Goal: Task Accomplishment & Management: Manage account settings

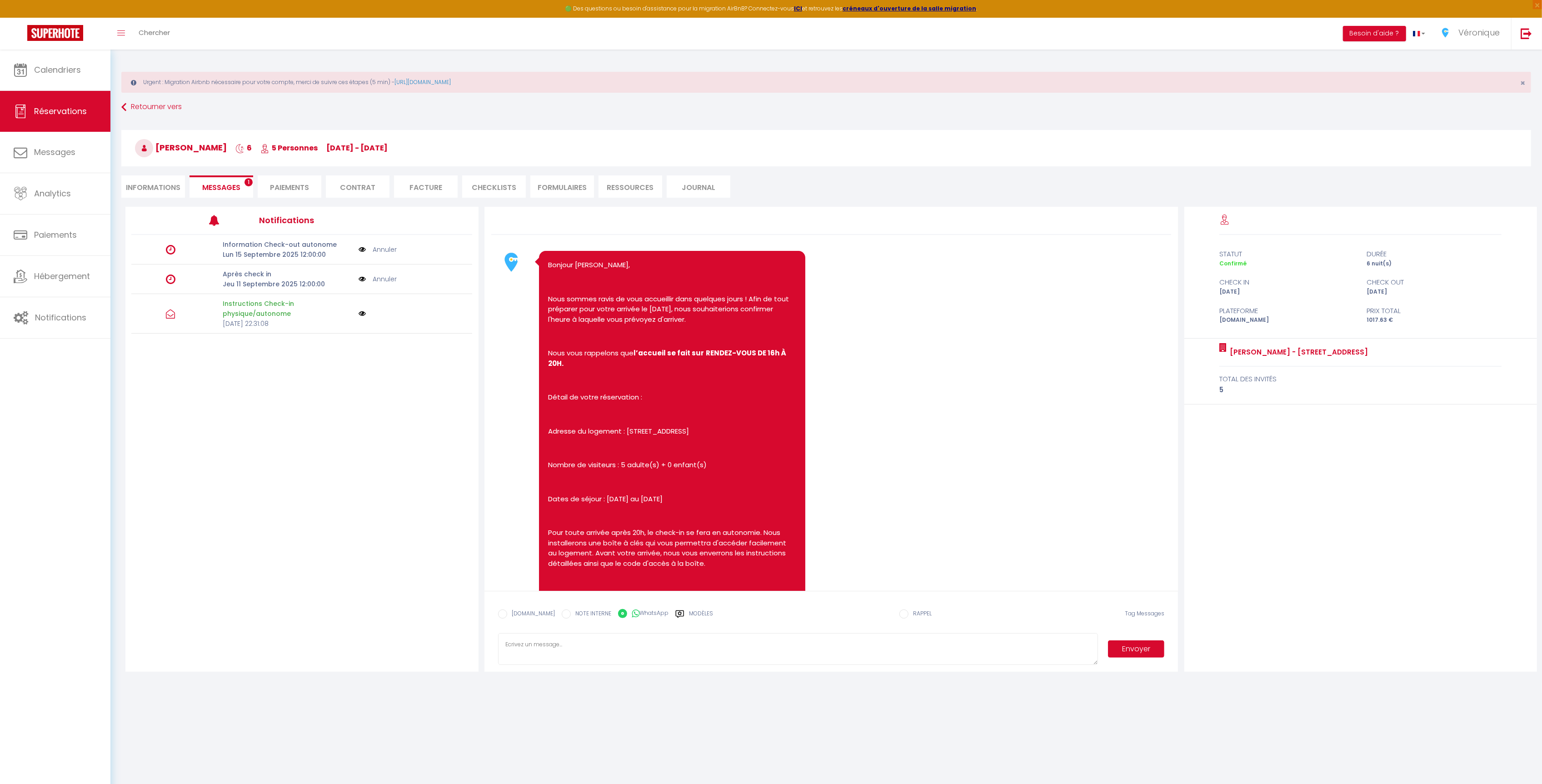
scroll to position [480, 0]
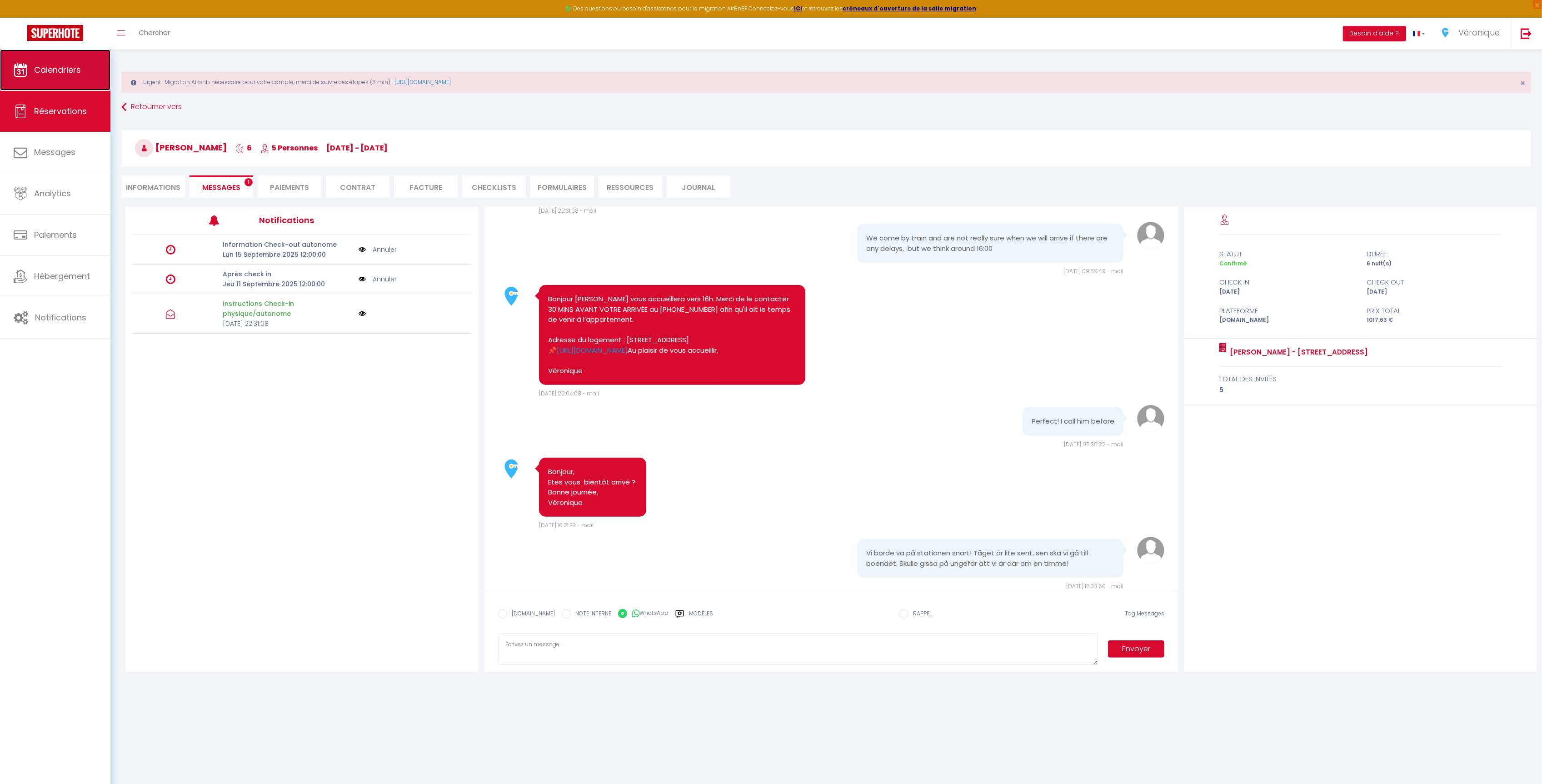
click at [68, 86] on link "Calendriers" at bounding box center [55, 70] width 110 height 41
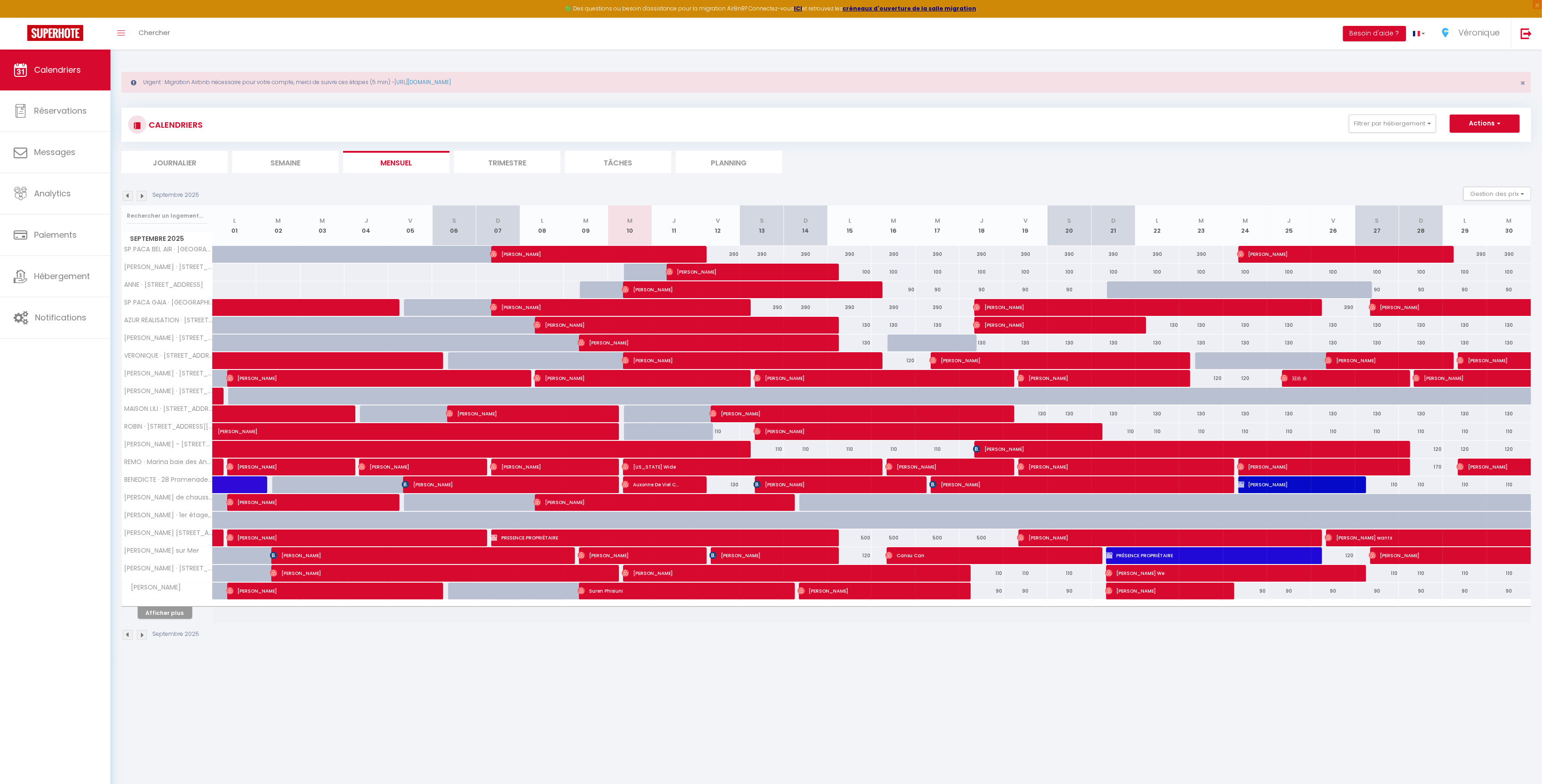
click at [643, 451] on div at bounding box center [630, 449] width 44 height 17
type input "140"
type input "Mer 10 Septembre 2025"
type input "Jeu 11 Septembre 2025"
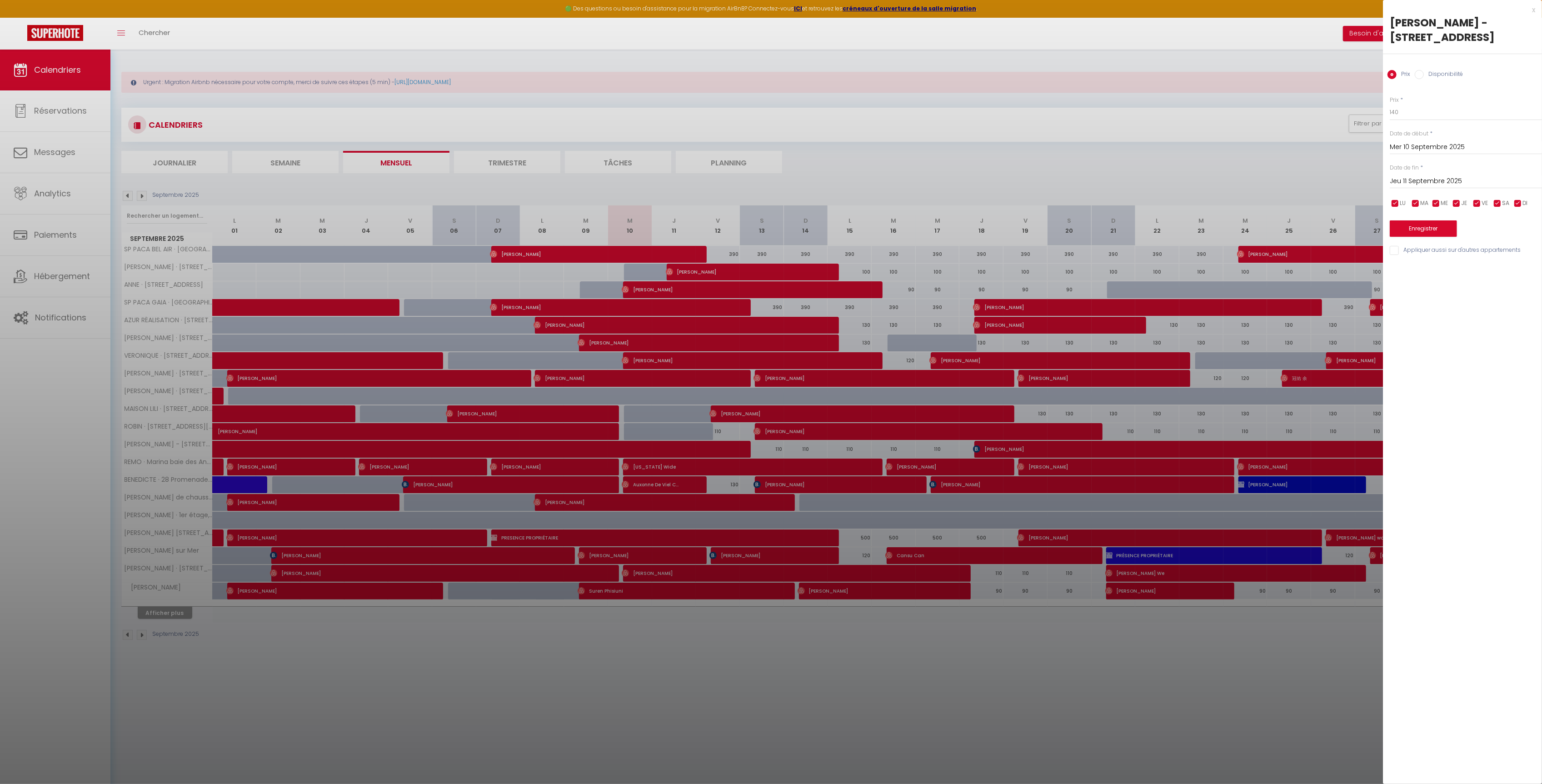
click at [445, 448] on div at bounding box center [771, 392] width 1542 height 784
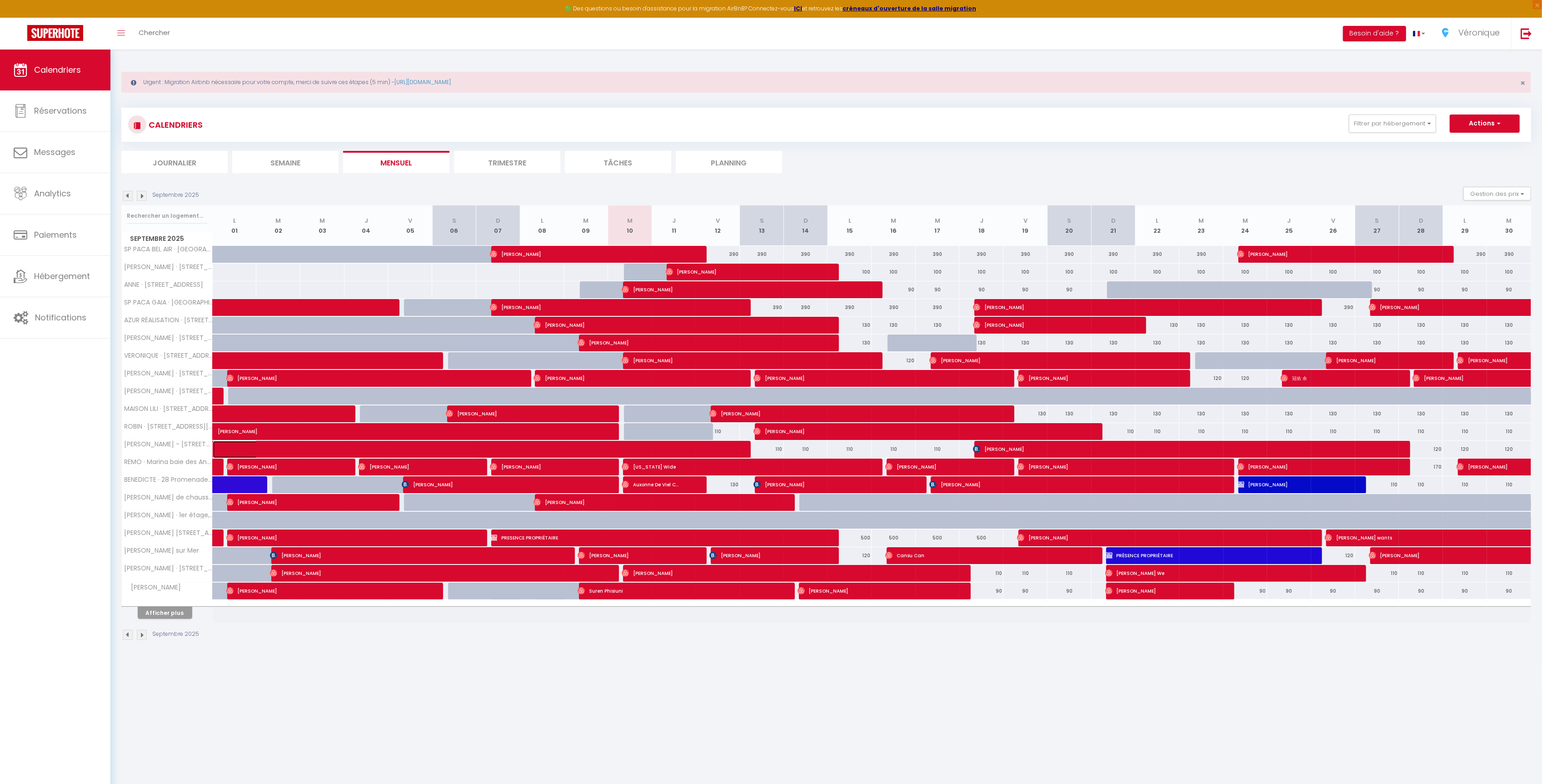
click at [423, 452] on span at bounding box center [351, 449] width 251 height 17
select select "OK"
select select "0"
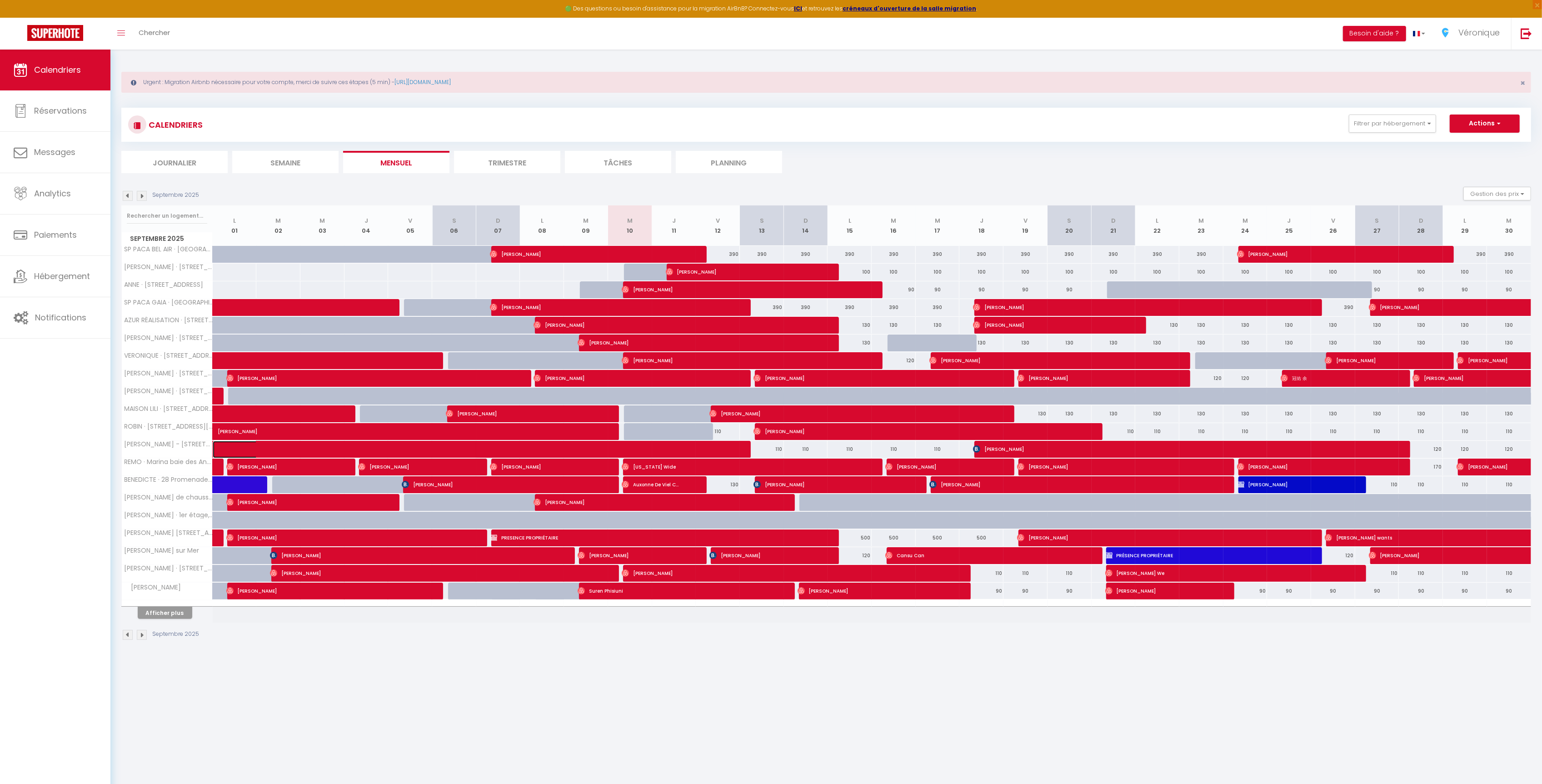
select select "1"
select select
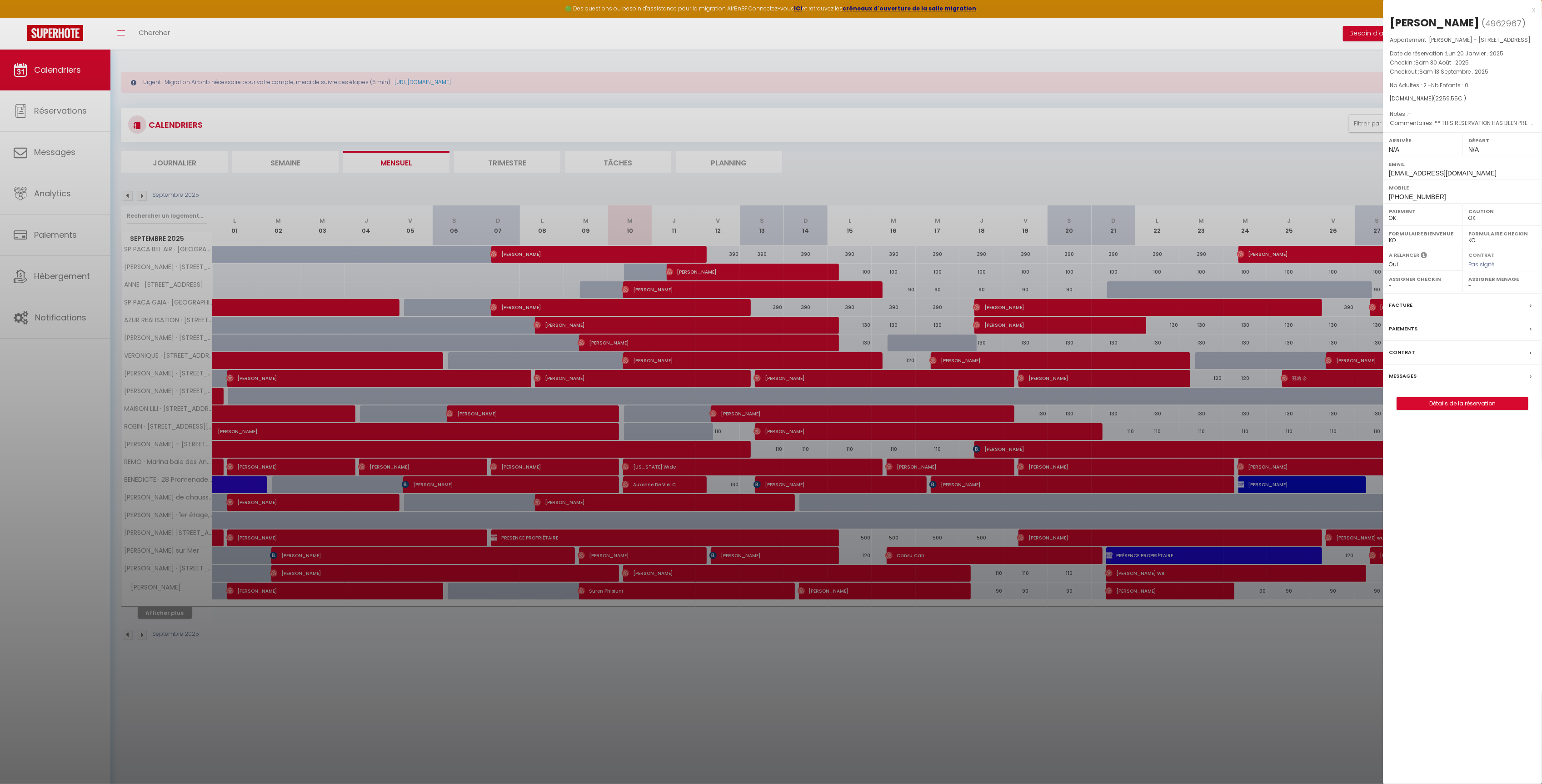
click at [1424, 375] on div "Messages" at bounding box center [1462, 376] width 159 height 23
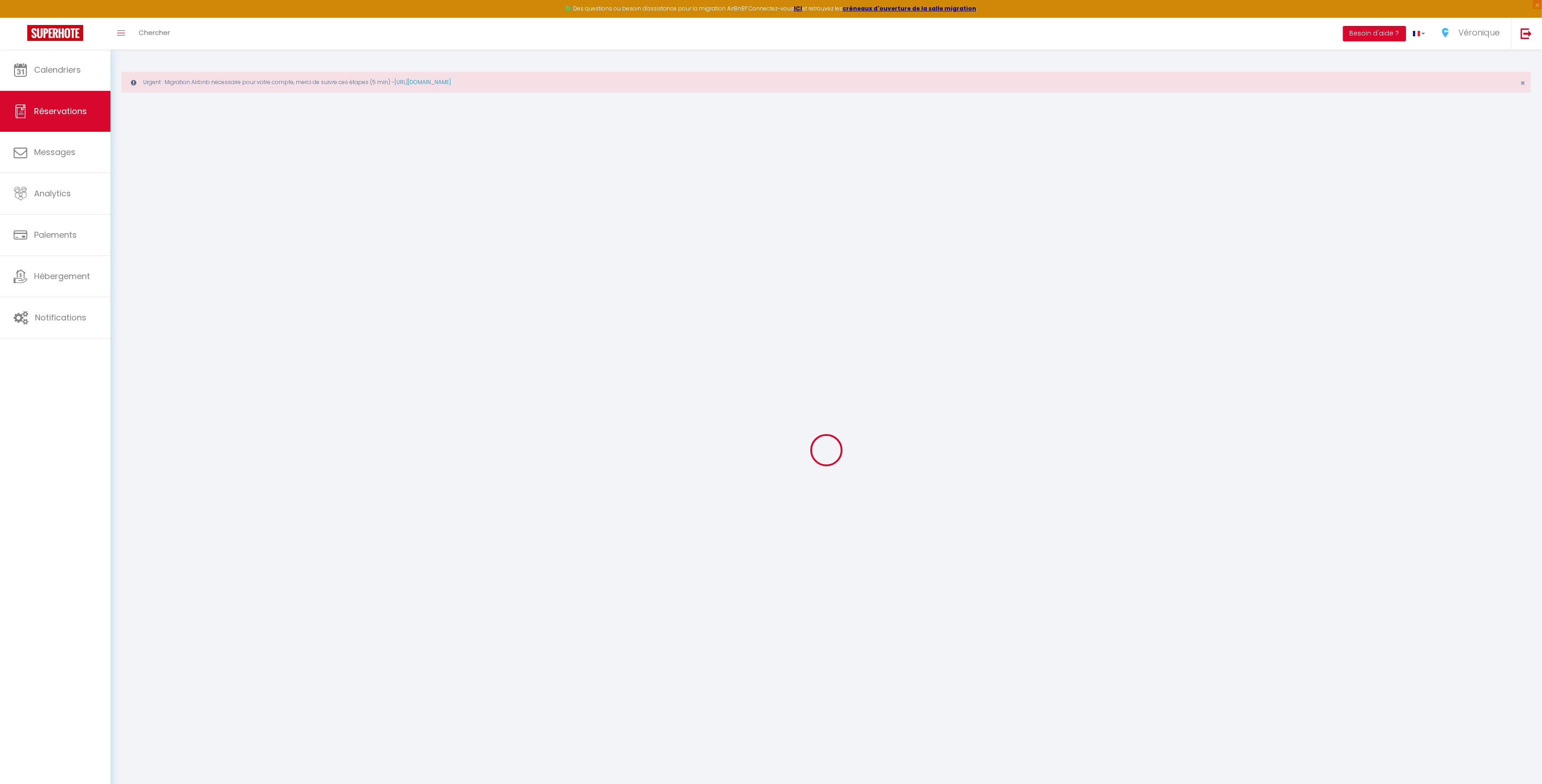
select select
checkbox input "false"
type textarea "** THIS RESERVATION HAS BEEN PRE-PAID ** BOOKING NOTE : Payment charge is EUR 3…"
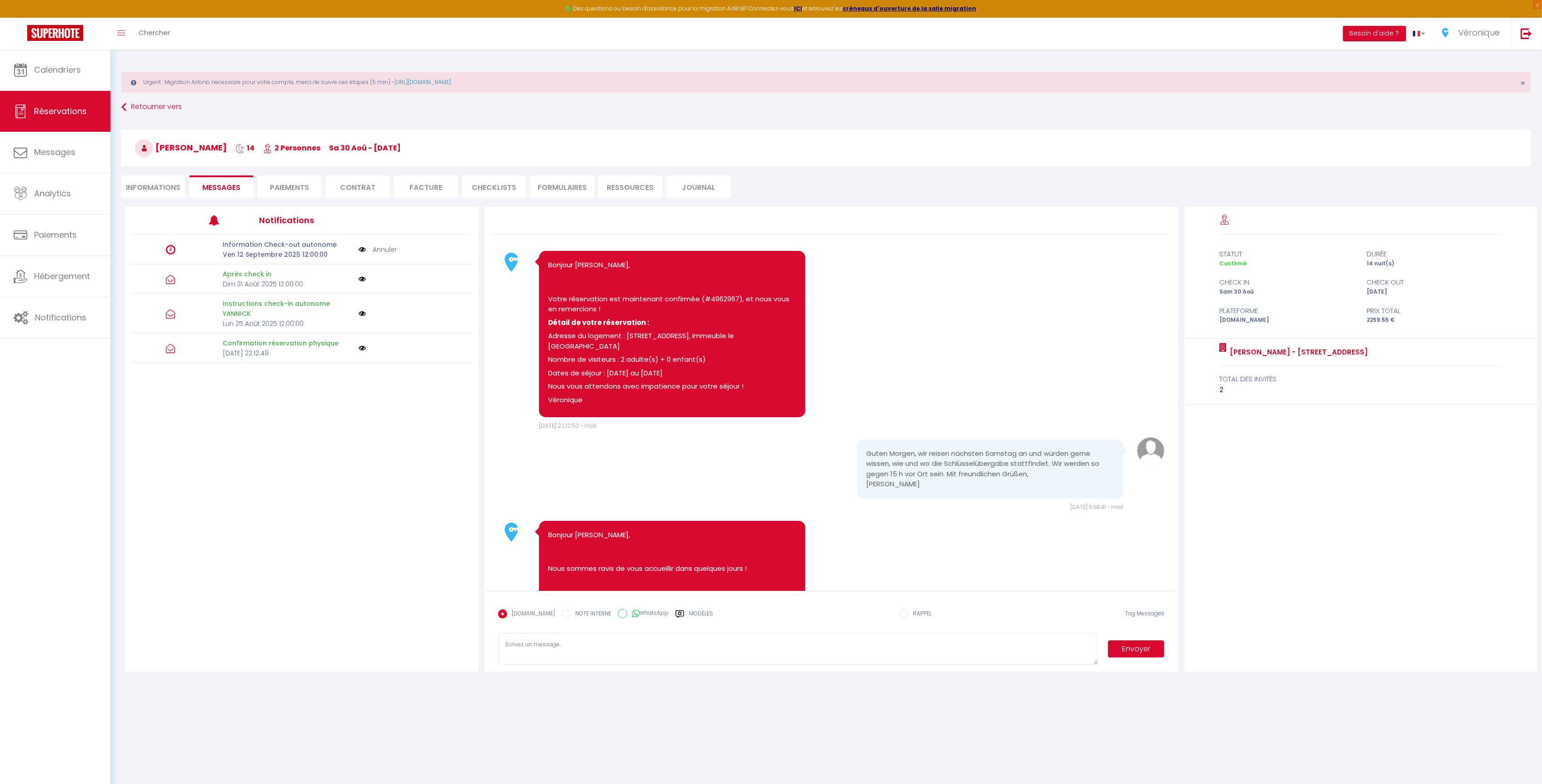
scroll to position [2065, 0]
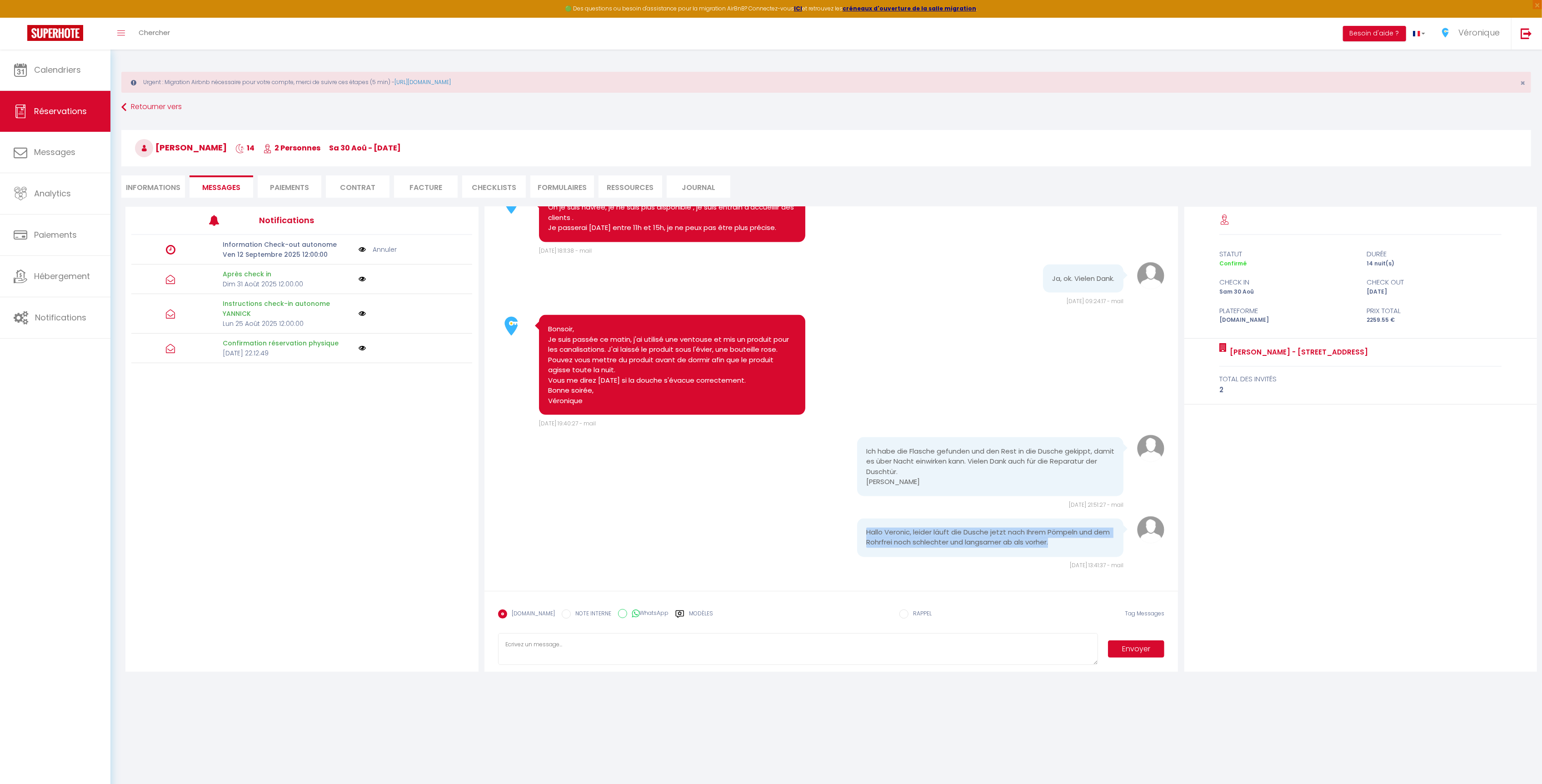
drag, startPoint x: 861, startPoint y: 529, endPoint x: 1084, endPoint y: 555, distance: 224.5
click at [1084, 555] on div "Hallo Veronic, leider läuft die Dusche jetzt nach Ihrem Pömpeln und dem Rohrfre…" at bounding box center [991, 537] width 267 height 39
click at [45, 65] on span "Calendriers" at bounding box center [57, 69] width 47 height 11
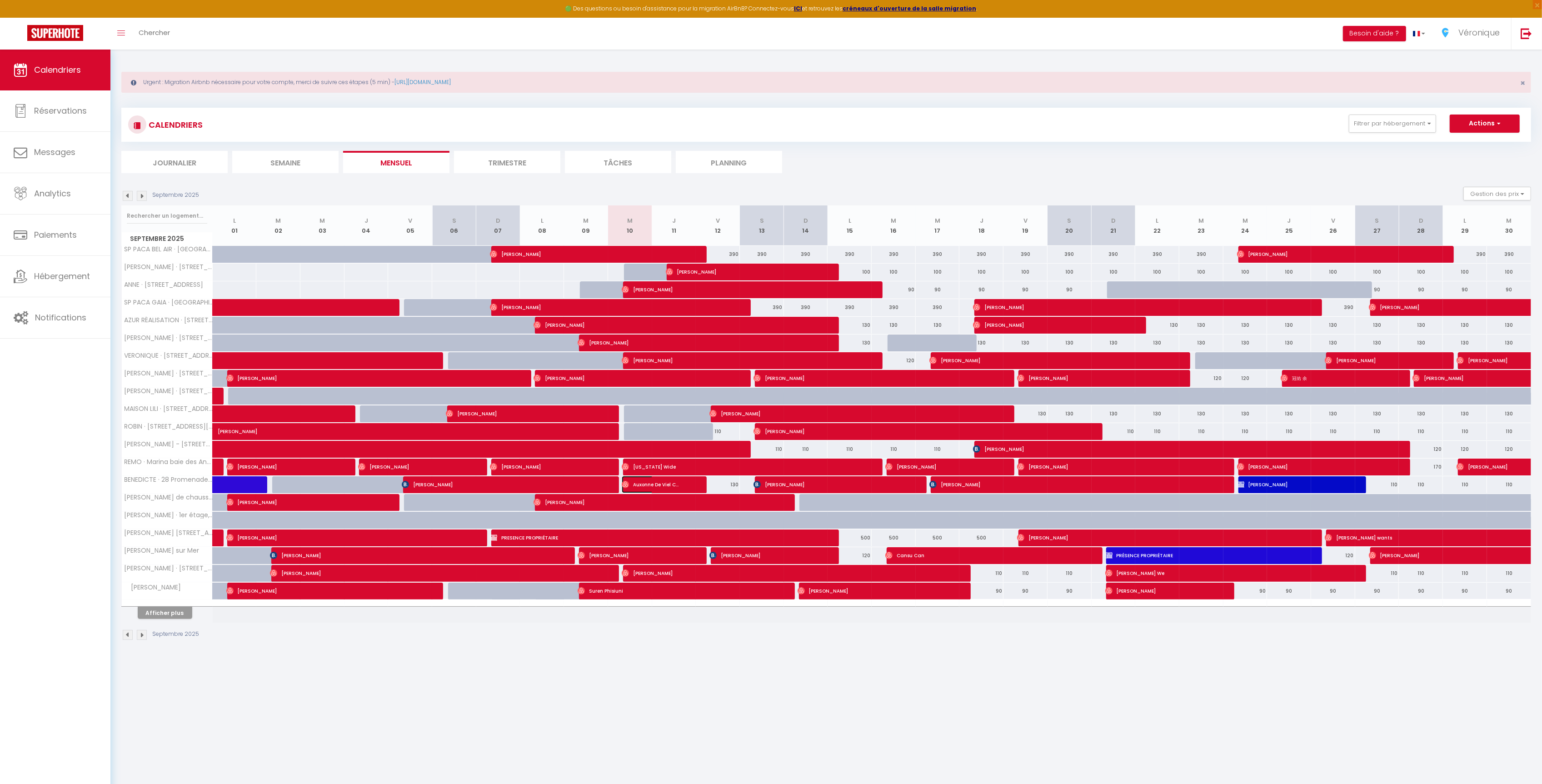
click at [639, 490] on span "Auxonne De Viel Castel" at bounding box center [651, 484] width 59 height 17
select select "OK"
select select "0"
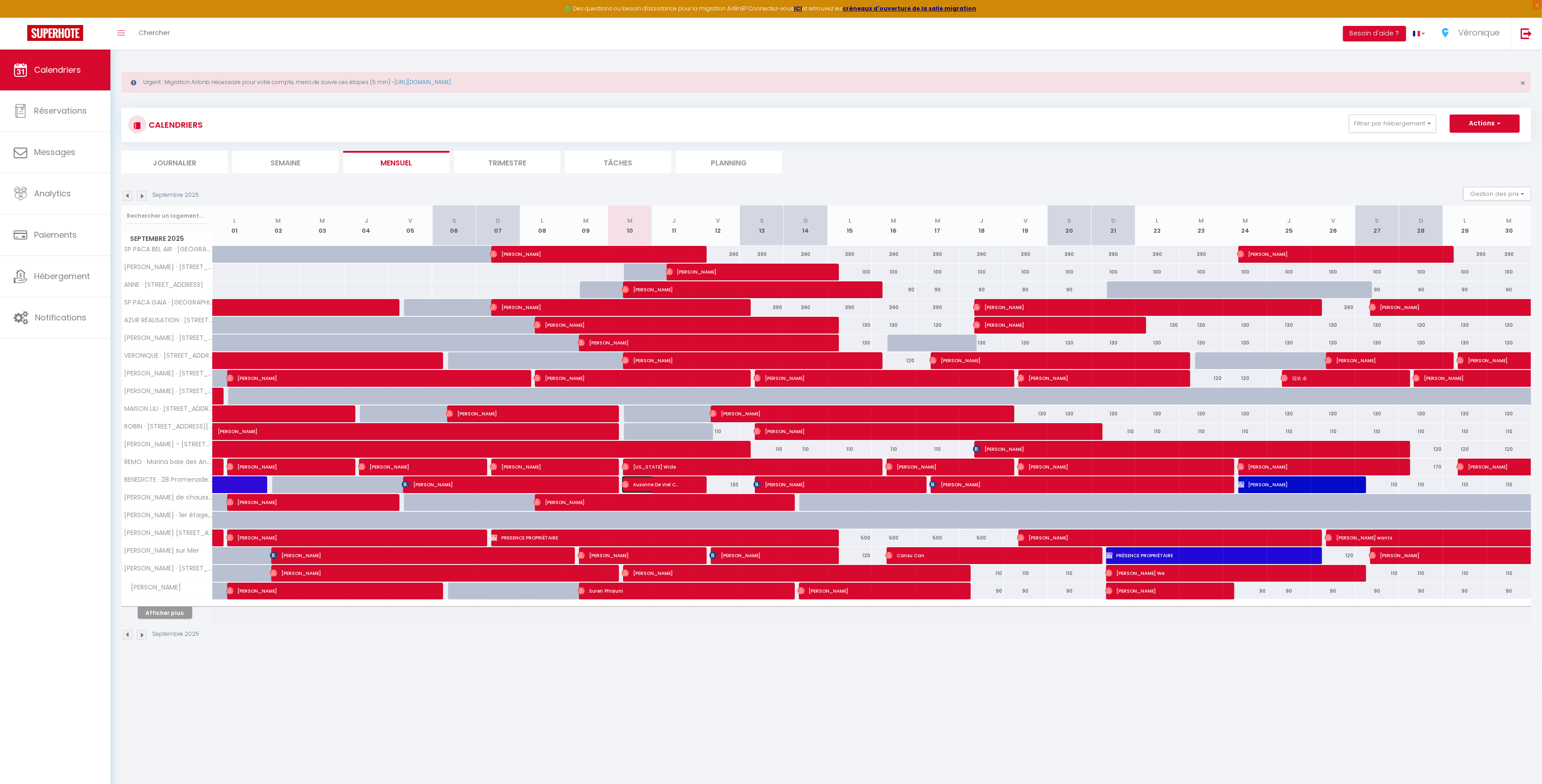
select select "1"
select select
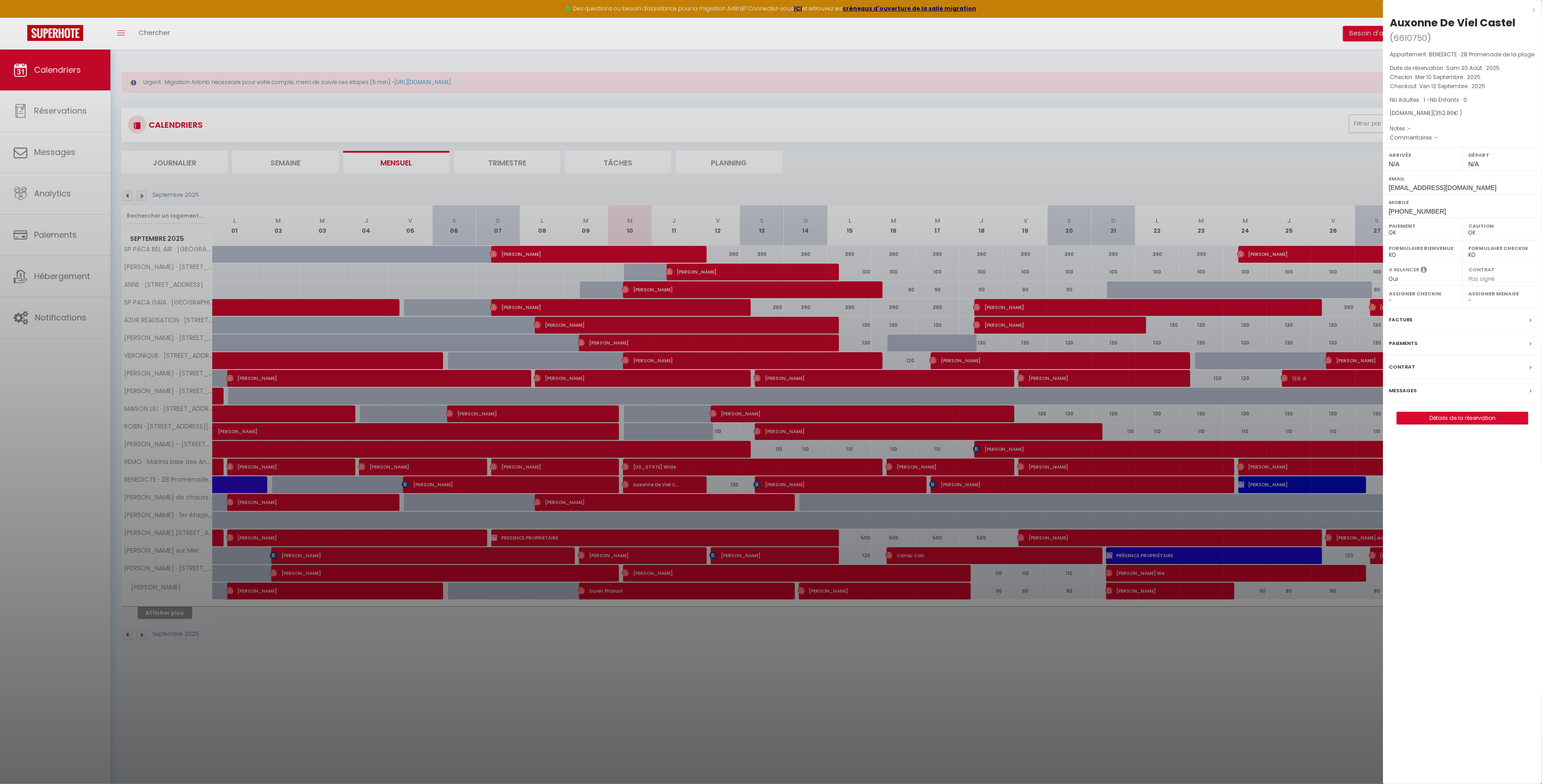
click at [1465, 390] on div "Messages" at bounding box center [1462, 390] width 159 height 23
